Goal: Entertainment & Leisure: Consume media (video, audio)

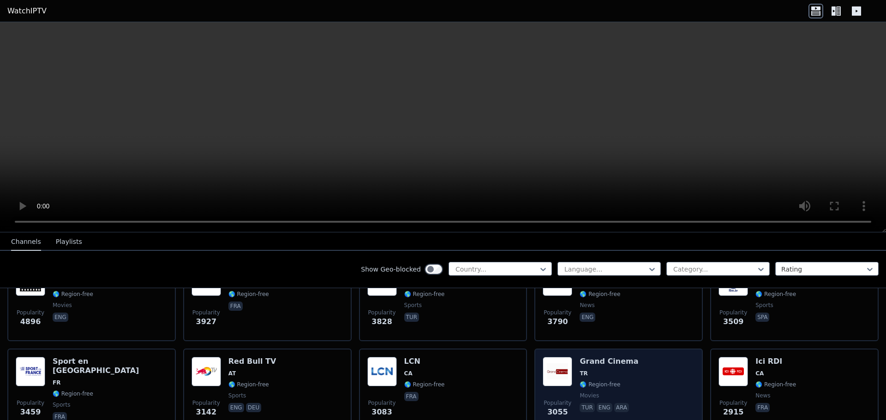
scroll to position [277, 0]
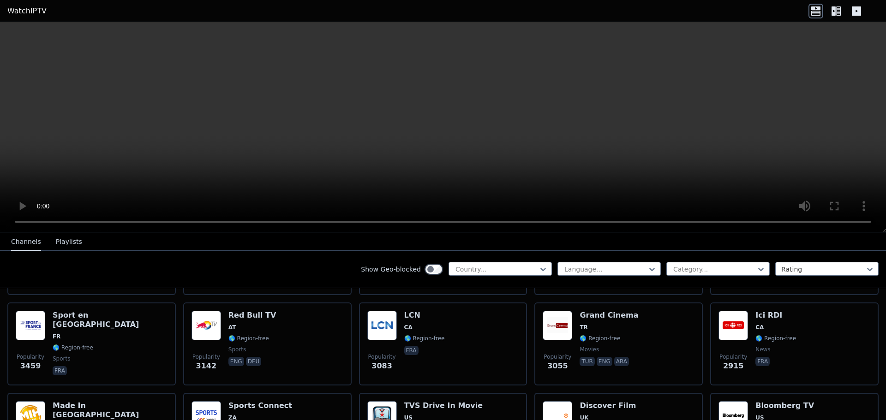
click at [43, 239] on div "Channels Playlists" at bounding box center [47, 243] width 86 height 18
click at [59, 241] on button "Playlists" at bounding box center [69, 243] width 26 height 18
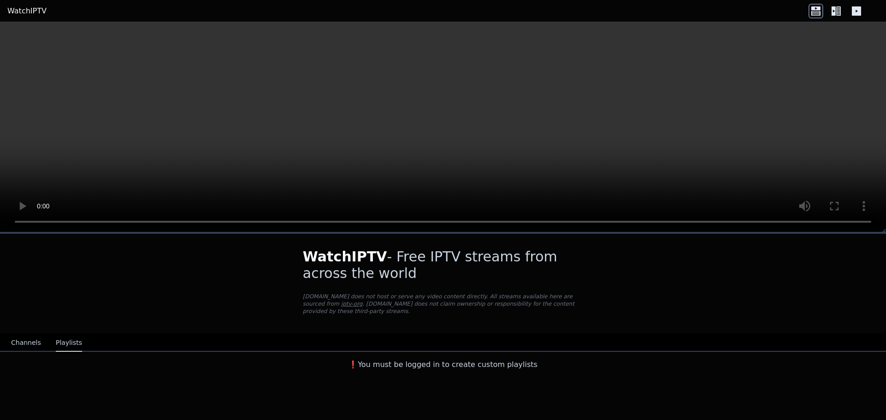
click at [17, 335] on button "Channels" at bounding box center [26, 344] width 30 height 18
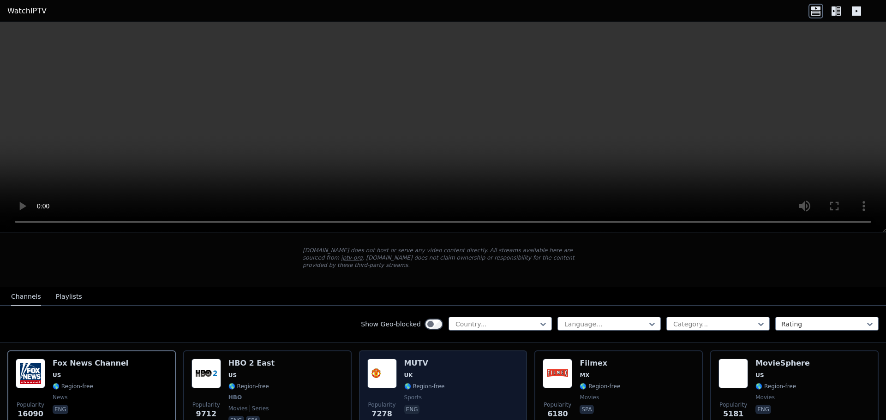
scroll to position [92, 0]
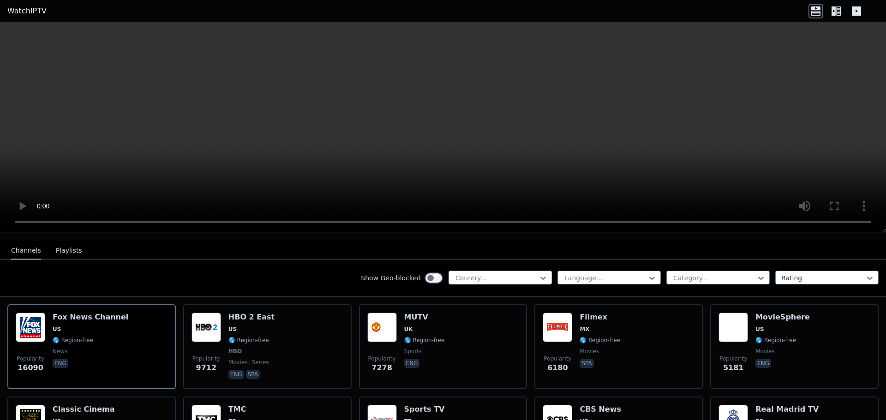
click at [500, 274] on div at bounding box center [497, 278] width 84 height 9
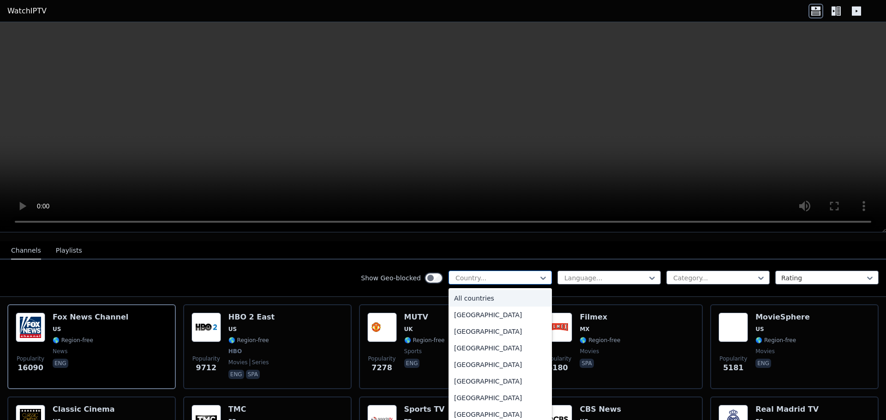
click at [499, 274] on div at bounding box center [497, 278] width 84 height 9
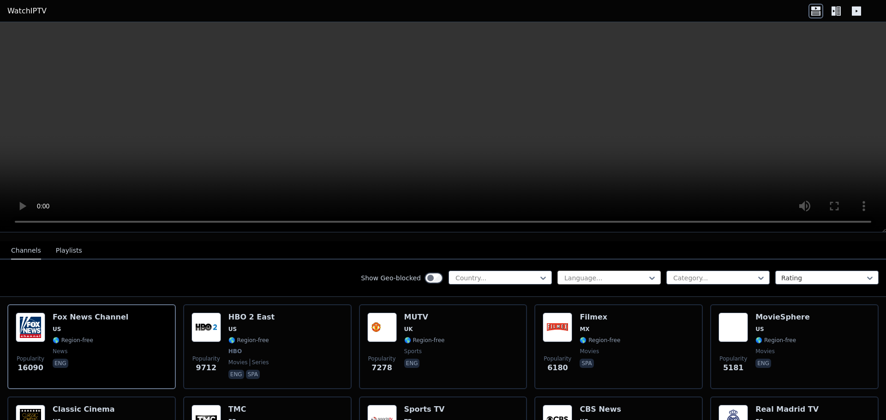
click at [587, 274] on div at bounding box center [606, 278] width 84 height 9
drag, startPoint x: 587, startPoint y: 269, endPoint x: 669, endPoint y: 267, distance: 82.2
click at [587, 274] on div at bounding box center [606, 278] width 84 height 9
click at [697, 271] on div "Category..." at bounding box center [717, 278] width 103 height 14
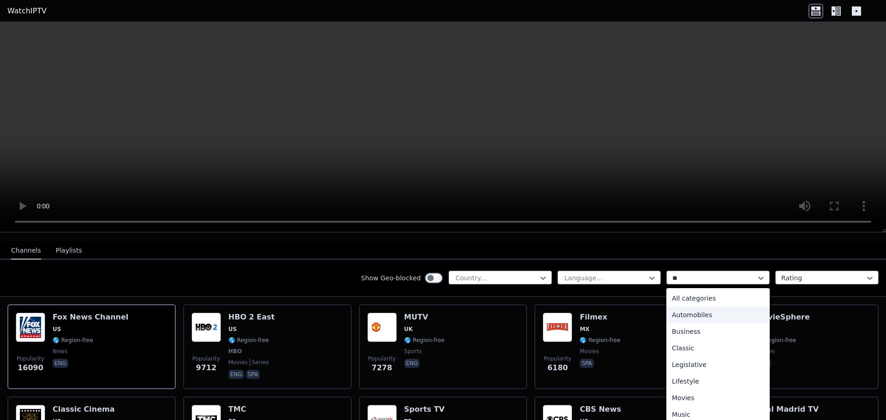
type input "***"
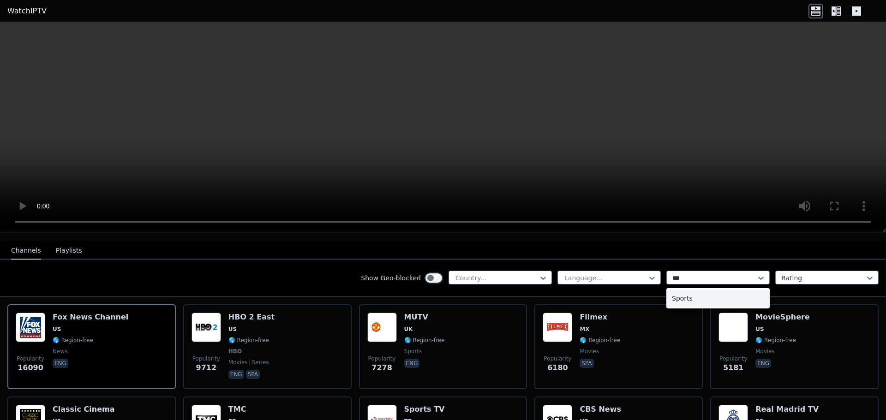
click at [690, 296] on div "Sports" at bounding box center [717, 298] width 103 height 17
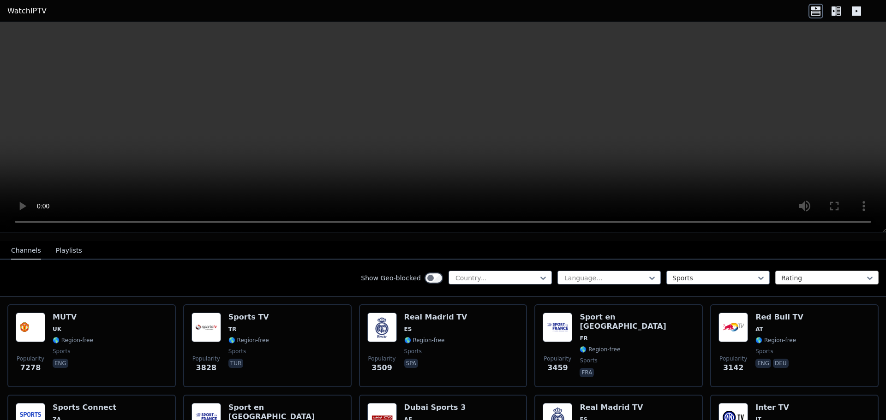
click at [822, 274] on div at bounding box center [823, 278] width 84 height 9
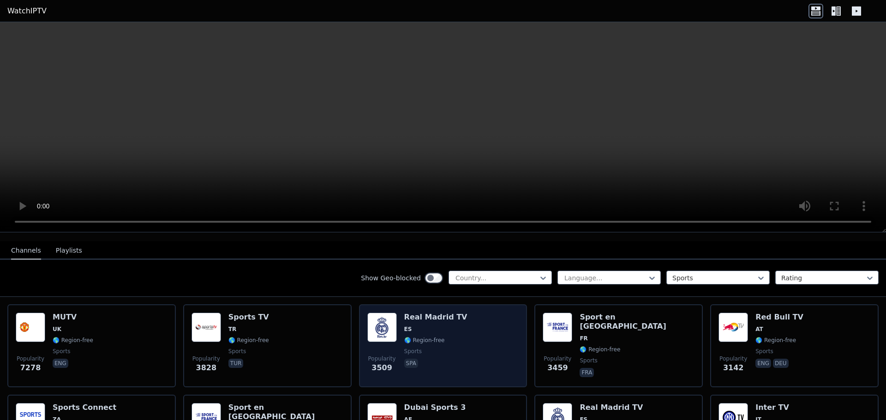
click at [453, 322] on div "Popularity 3509 Real Madrid TV ES 🌎 Region-free sports spa" at bounding box center [443, 346] width 152 height 66
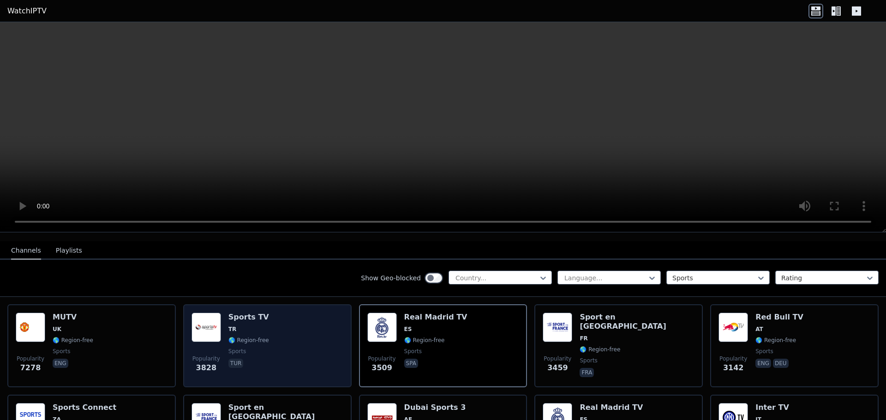
click at [247, 348] on span "sports" at bounding box center [248, 351] width 41 height 7
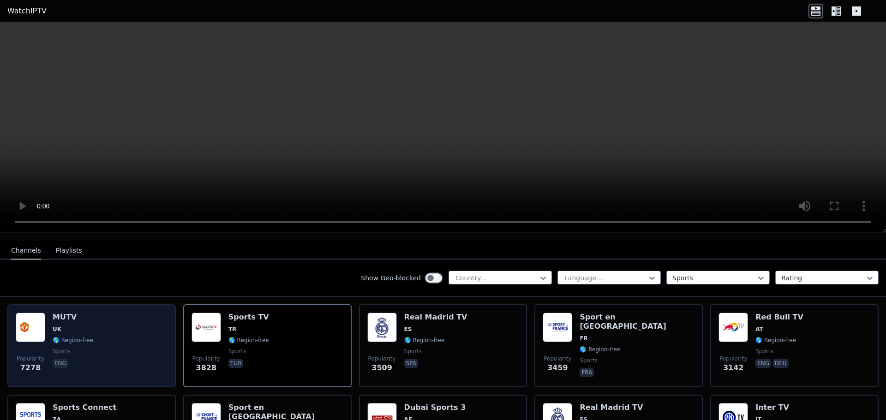
click at [139, 329] on div "Popularity 7278 MUTV [GEOGRAPHIC_DATA] 🌎 Region-free sports eng" at bounding box center [92, 346] width 152 height 66
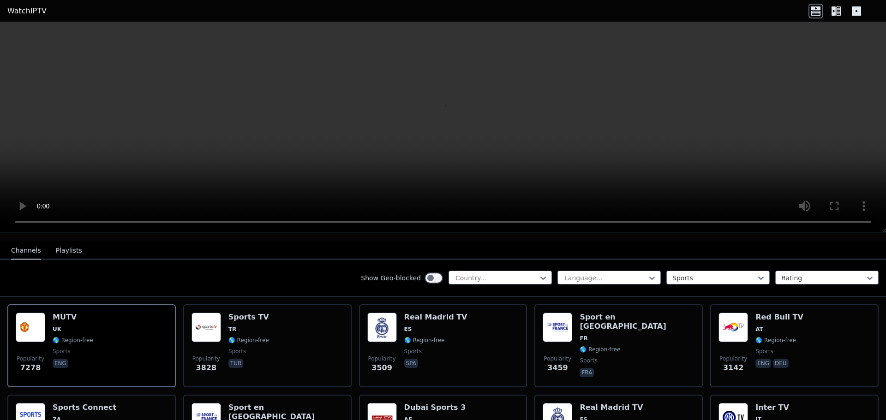
scroll to position [138, 0]
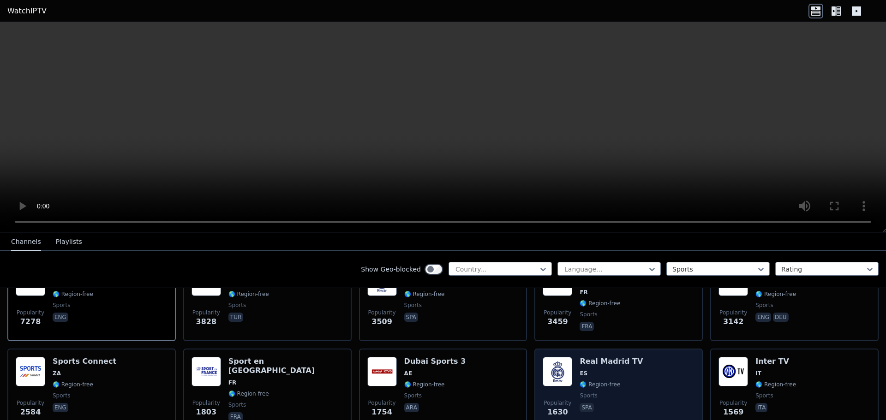
click at [626, 370] on span "ES" at bounding box center [611, 373] width 63 height 7
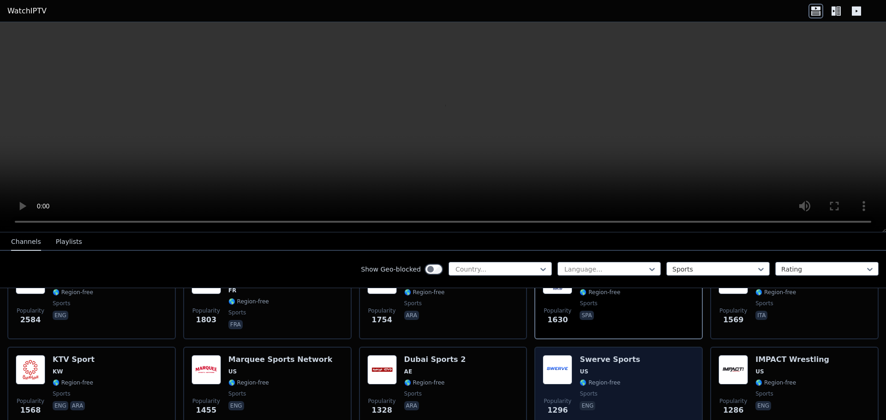
scroll to position [277, 0]
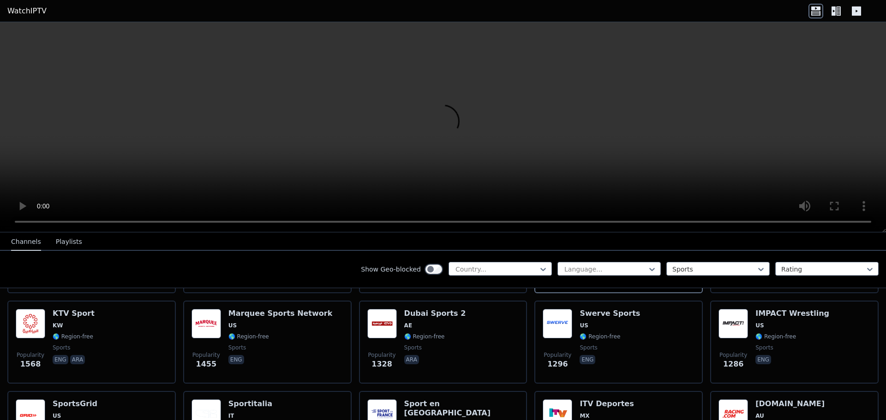
drag, startPoint x: 398, startPoint y: 262, endPoint x: 392, endPoint y: 258, distance: 7.7
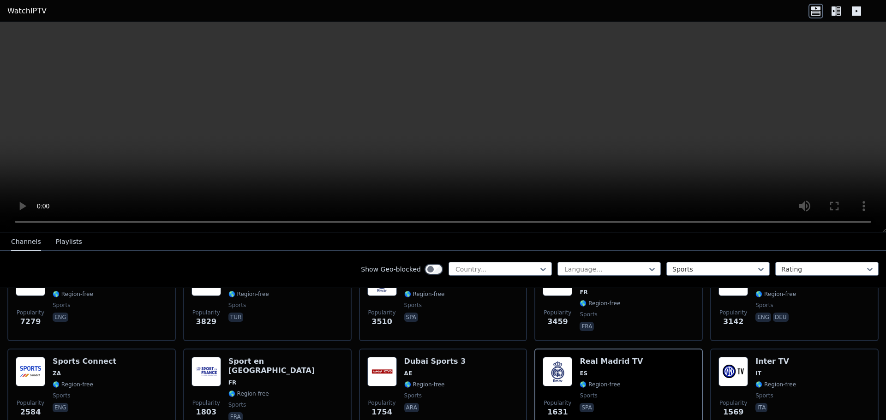
scroll to position [92, 0]
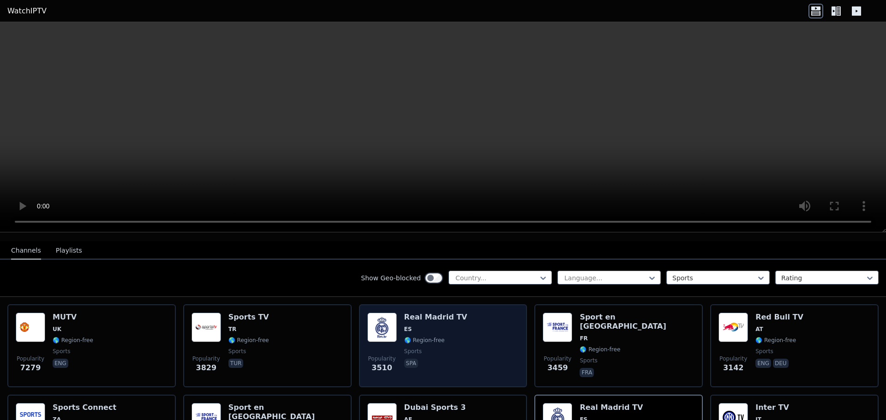
click at [422, 326] on span "ES" at bounding box center [435, 329] width 63 height 7
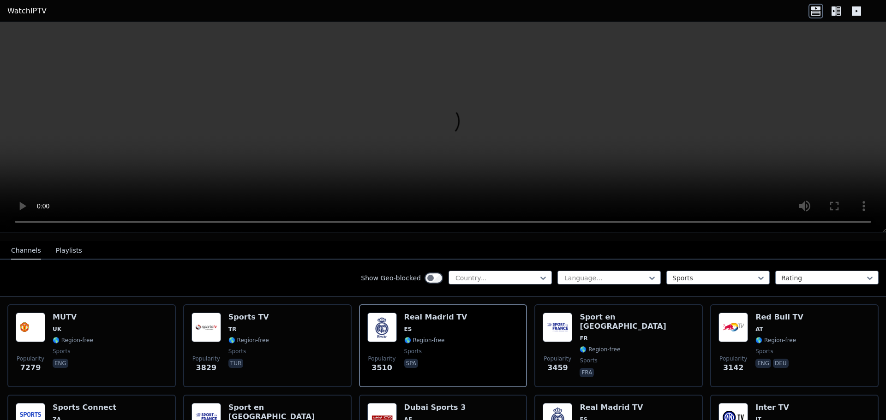
scroll to position [138, 0]
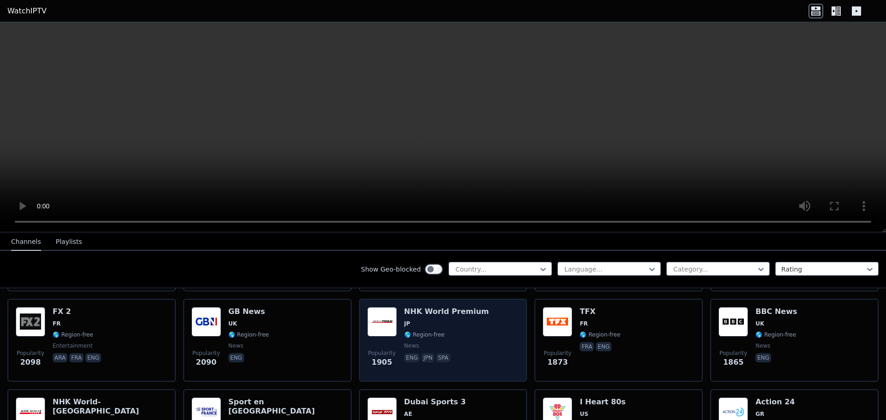
scroll to position [600, 0]
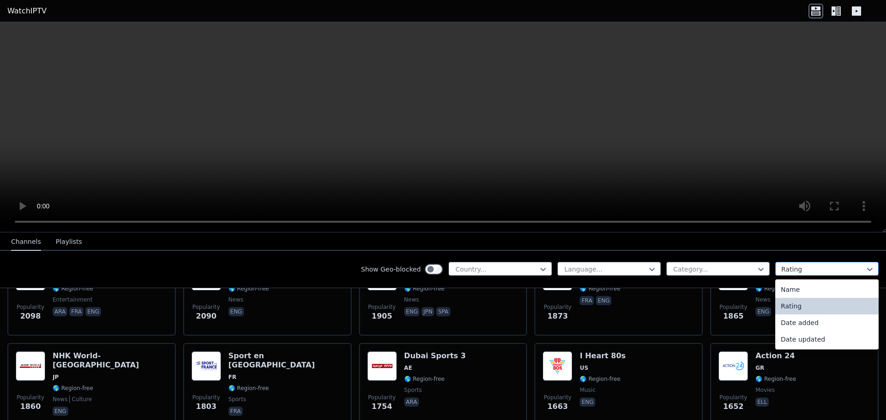
drag, startPoint x: 833, startPoint y: 265, endPoint x: 827, endPoint y: 267, distance: 6.6
click at [827, 267] on div at bounding box center [823, 269] width 84 height 9
click at [696, 265] on div at bounding box center [714, 269] width 84 height 9
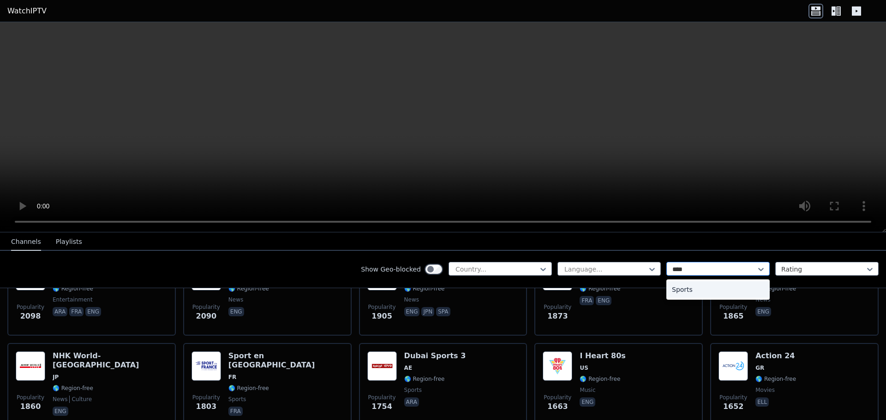
type input "*****"
click at [718, 287] on div "Sports" at bounding box center [717, 290] width 103 height 17
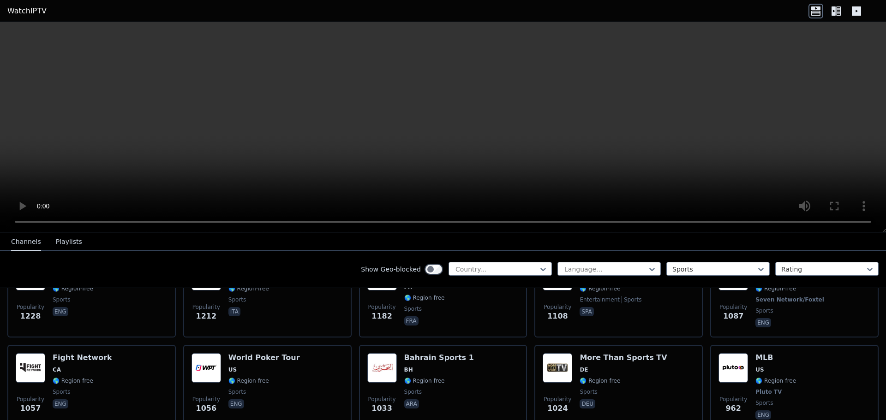
scroll to position [462, 0]
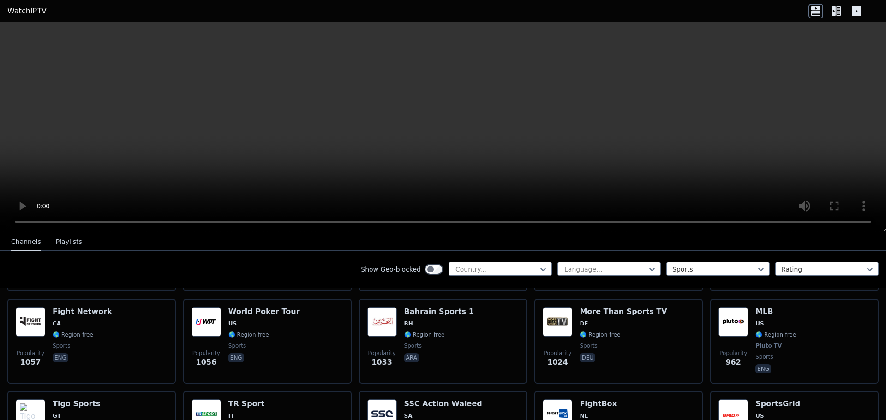
click at [834, 6] on icon at bounding box center [834, 10] width 4 height 9
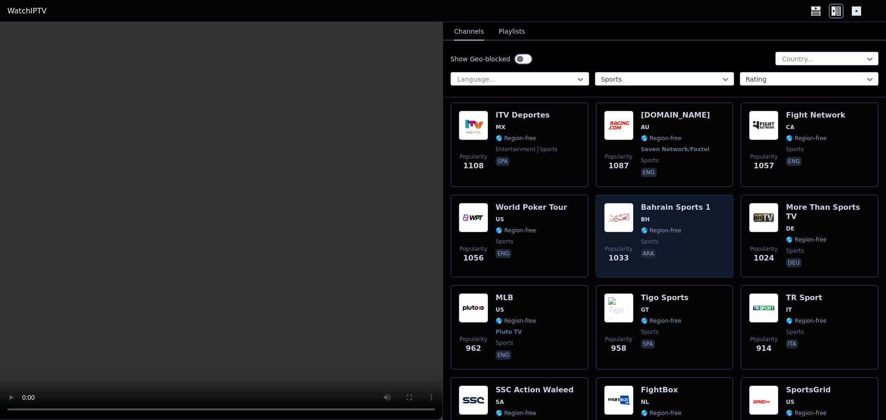
scroll to position [692, 0]
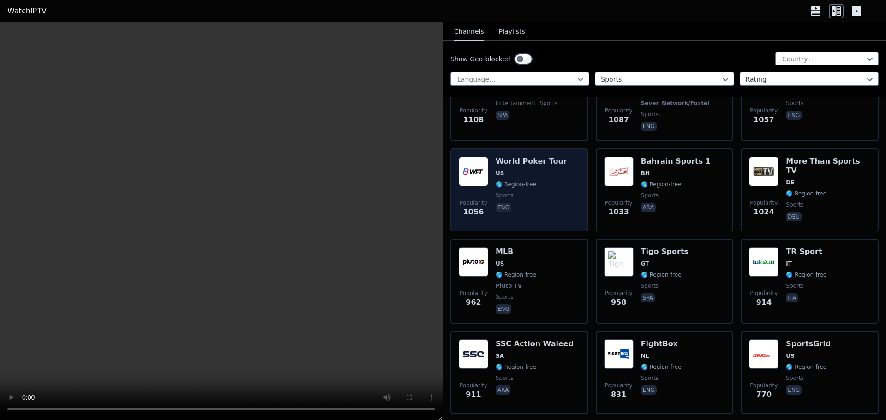
click at [538, 181] on span "🌎 Region-free" at bounding box center [532, 184] width 72 height 7
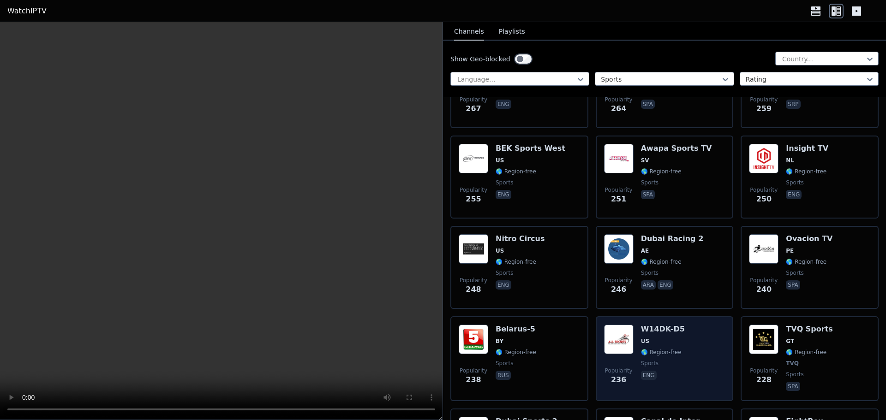
scroll to position [1662, 0]
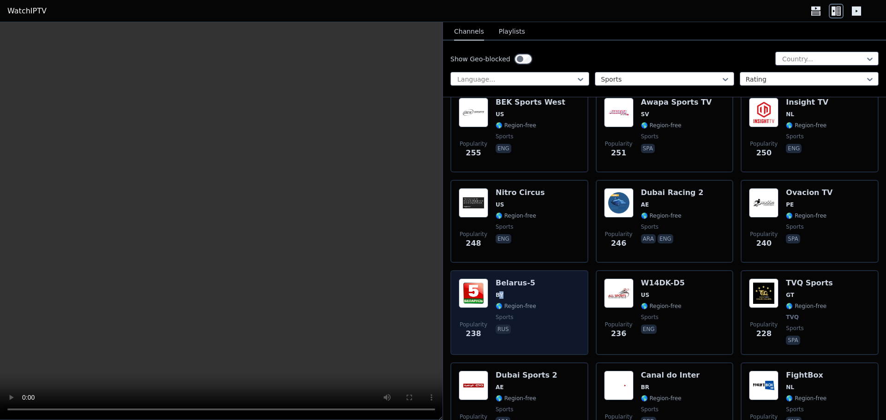
click at [499, 294] on div "Belarus-5 BY 🌎 Region-free sports rus" at bounding box center [516, 313] width 41 height 68
click at [512, 303] on span "🌎 Region-free" at bounding box center [516, 306] width 41 height 7
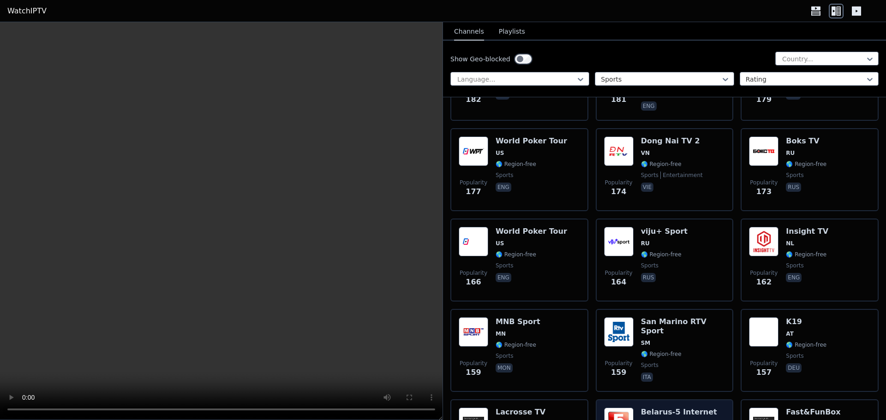
scroll to position [2308, 0]
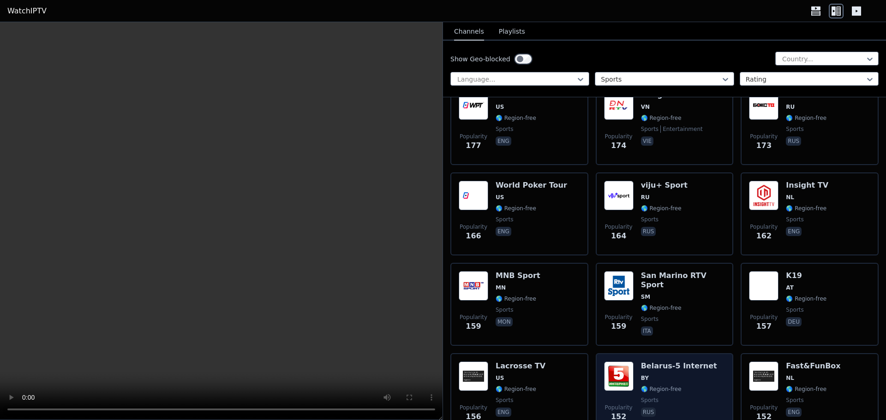
click at [655, 375] on span "BY" at bounding box center [679, 378] width 76 height 7
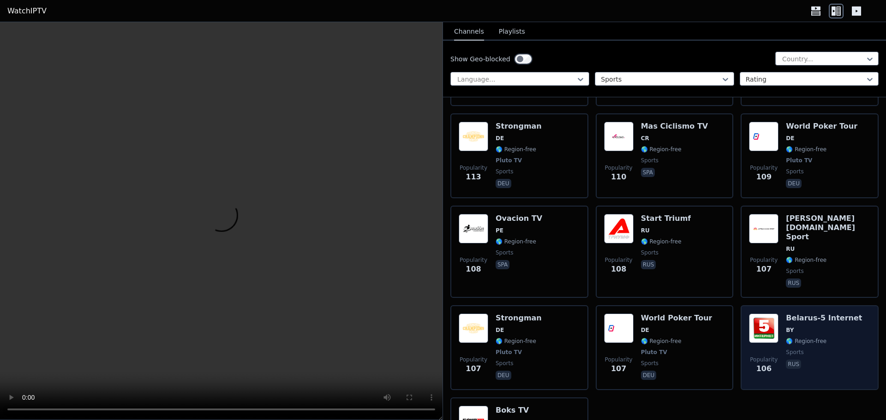
scroll to position [3231, 0]
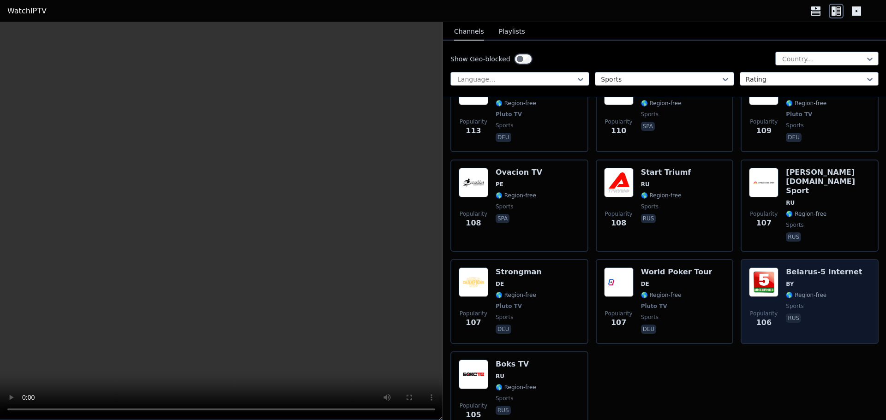
click at [810, 296] on div "Belarus-5 Internet BY 🌎 Region-free sports rus" at bounding box center [824, 302] width 76 height 68
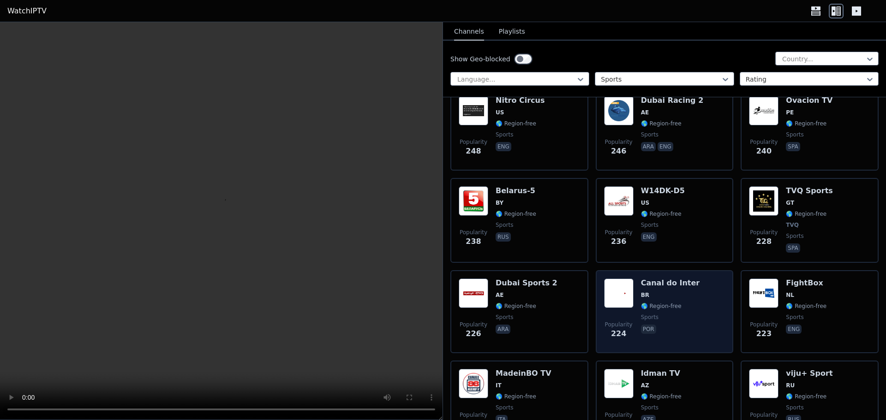
scroll to position [1708, 0]
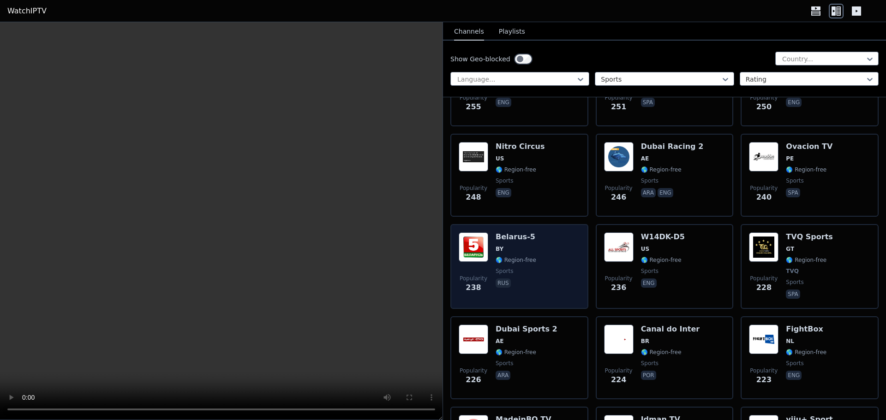
click at [522, 268] on span "sports" at bounding box center [516, 271] width 41 height 7
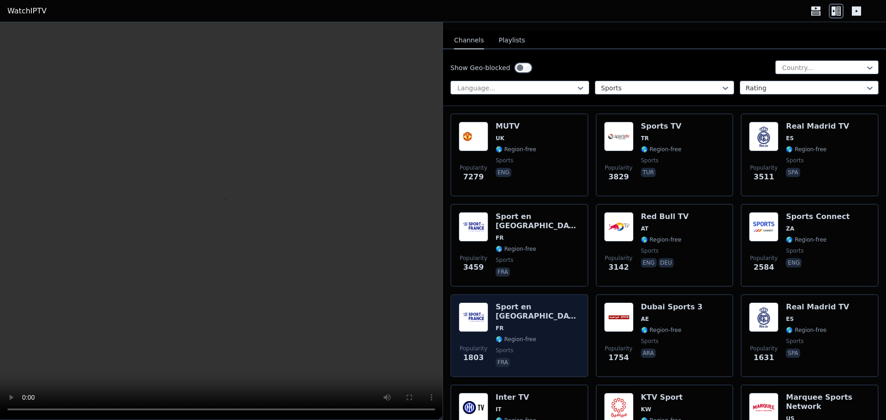
scroll to position [0, 0]
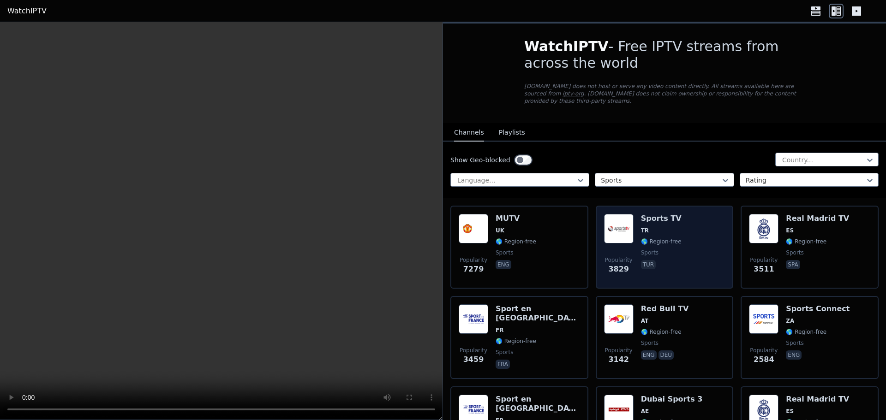
click at [641, 214] on h6 "Sports TV" at bounding box center [661, 218] width 41 height 9
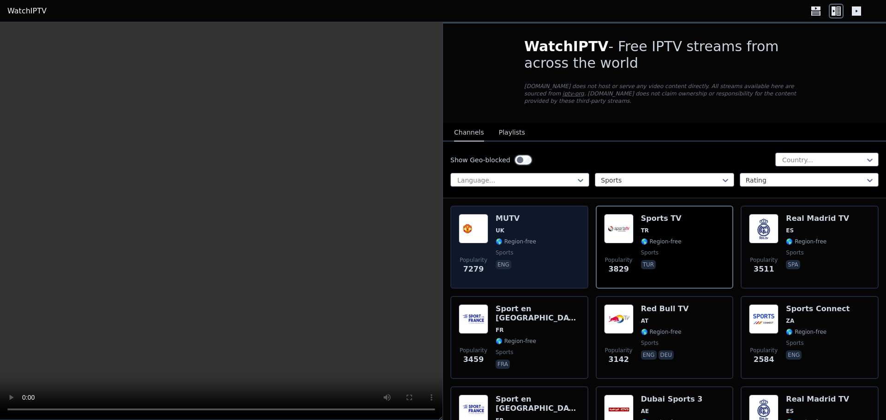
click at [499, 227] on span "UK" at bounding box center [500, 230] width 9 height 7
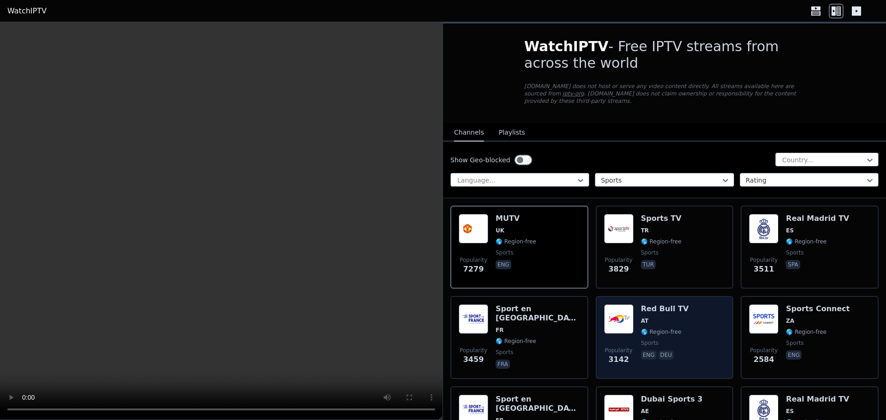
click at [653, 305] on h6 "Red Bull TV" at bounding box center [665, 309] width 48 height 9
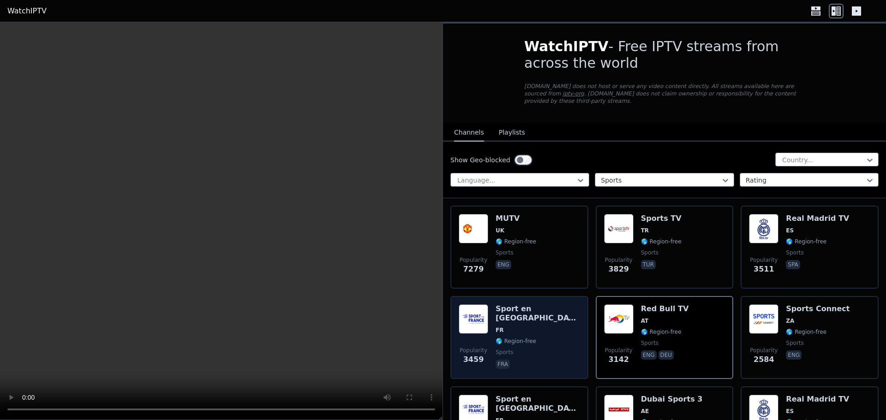
click at [532, 338] on span "🌎 Region-free" at bounding box center [538, 341] width 84 height 7
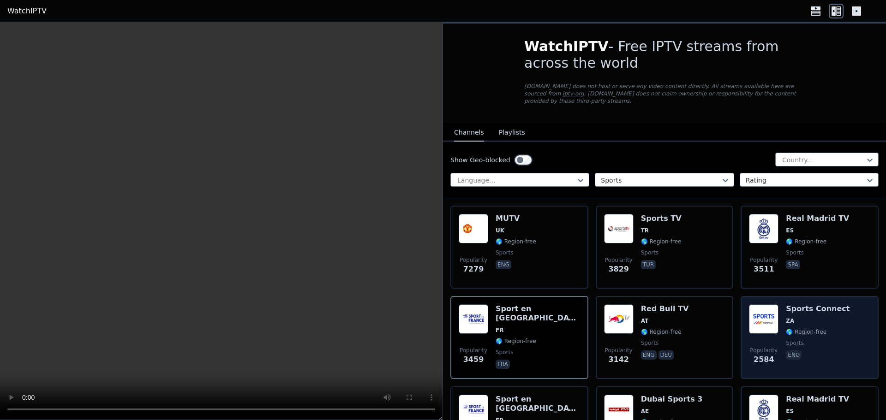
click at [824, 329] on span "🌎 Region-free" at bounding box center [818, 332] width 64 height 7
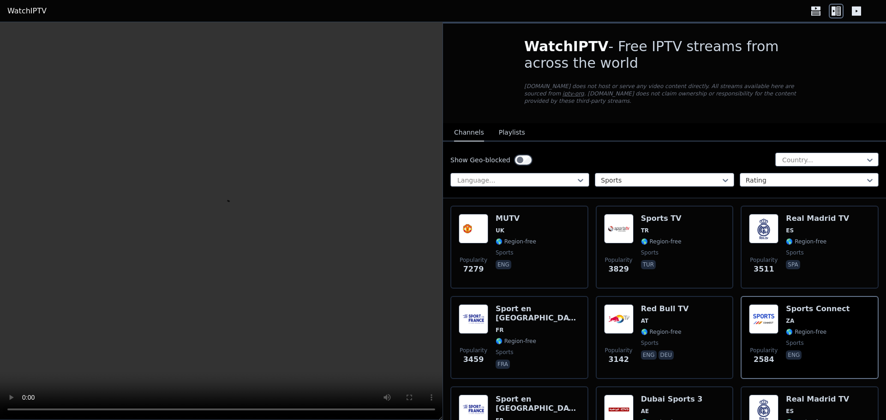
scroll to position [46, 0]
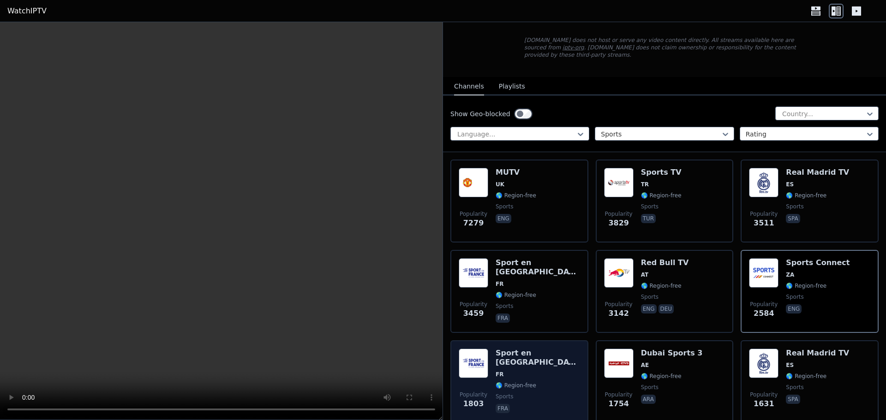
click at [540, 382] on span "🌎 Region-free" at bounding box center [538, 385] width 84 height 7
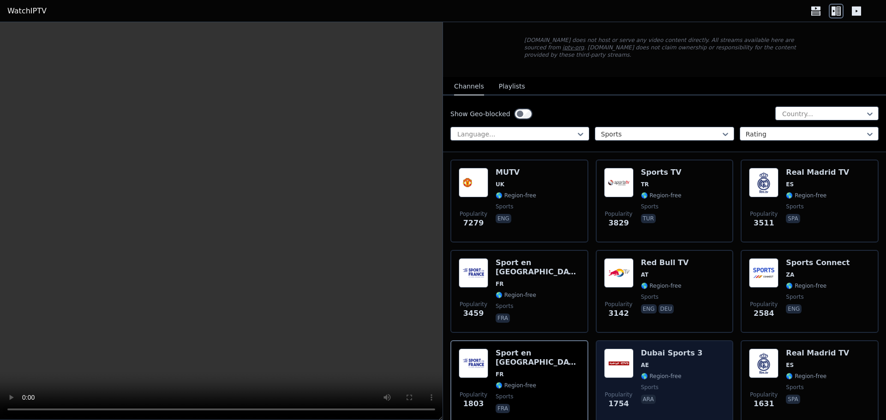
click at [678, 375] on div "Dubai Sports 3 AE 🌎 Region-free sports ara" at bounding box center [672, 382] width 62 height 66
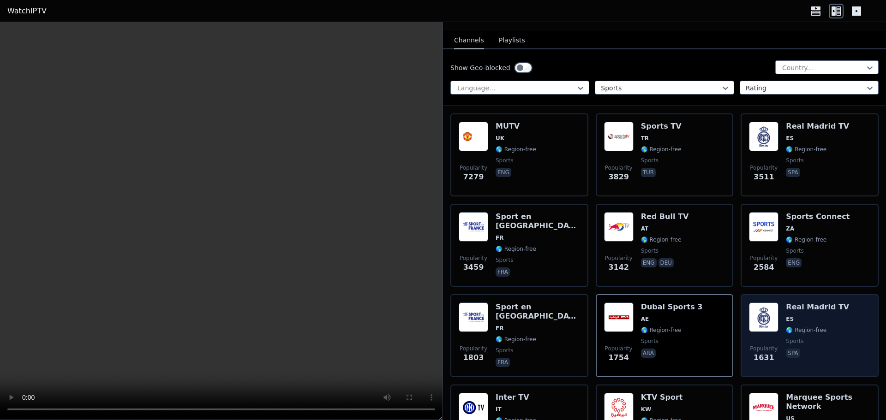
click at [813, 316] on span "ES" at bounding box center [817, 319] width 63 height 7
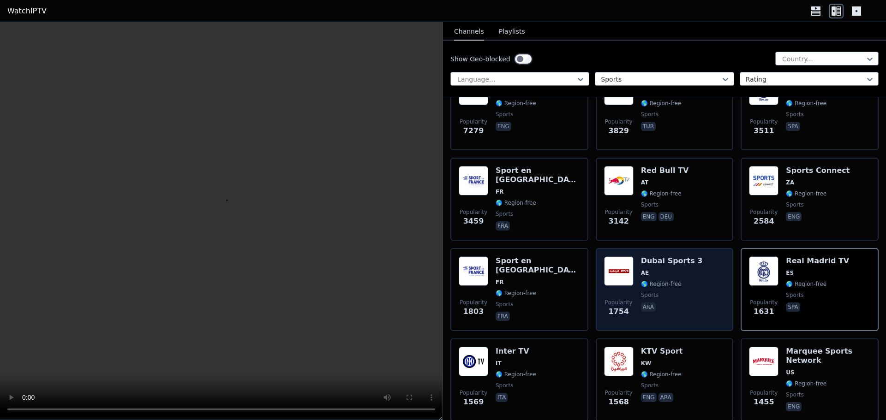
scroll to position [185, 0]
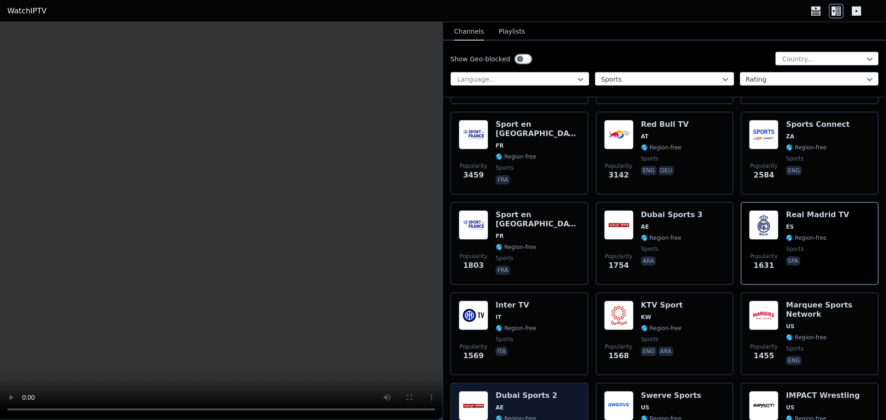
click at [548, 402] on div "Popularity 1328 Dubai Sports 2 AE 🌎 Region-free sports ara" at bounding box center [519, 424] width 121 height 66
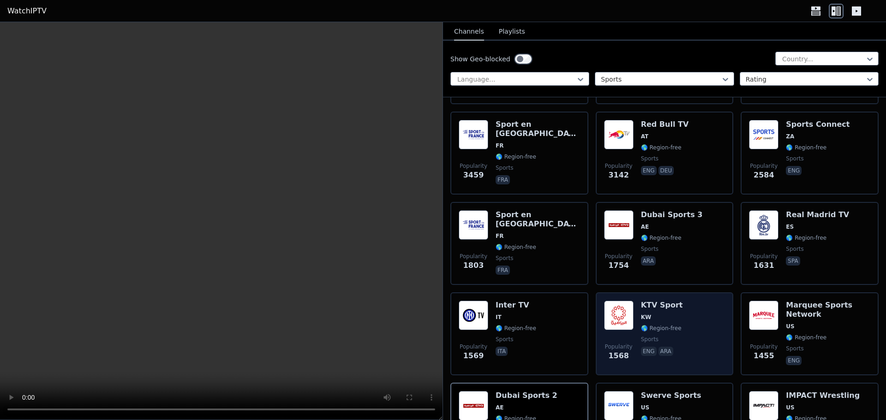
click at [680, 315] on div "Popularity 1568 KTV Sport KW 🌎 Region-free sports eng ara" at bounding box center [664, 334] width 121 height 66
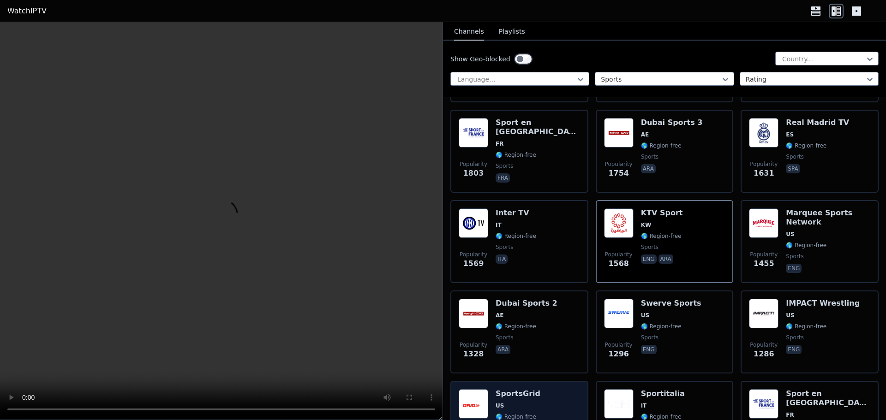
scroll to position [323, 0]
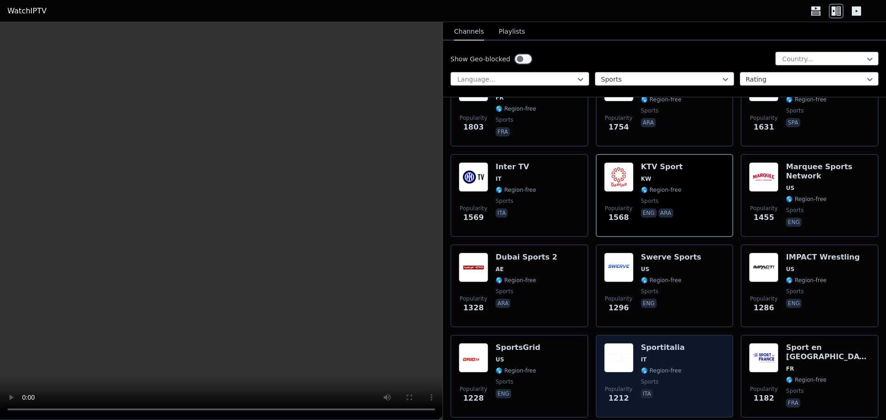
click at [681, 357] on div "Popularity 1212 Sportitalia IT 🌎 Region-free sports ita" at bounding box center [664, 376] width 121 height 66
